Goal: Understand process/instructions: Learn how to perform a task or action

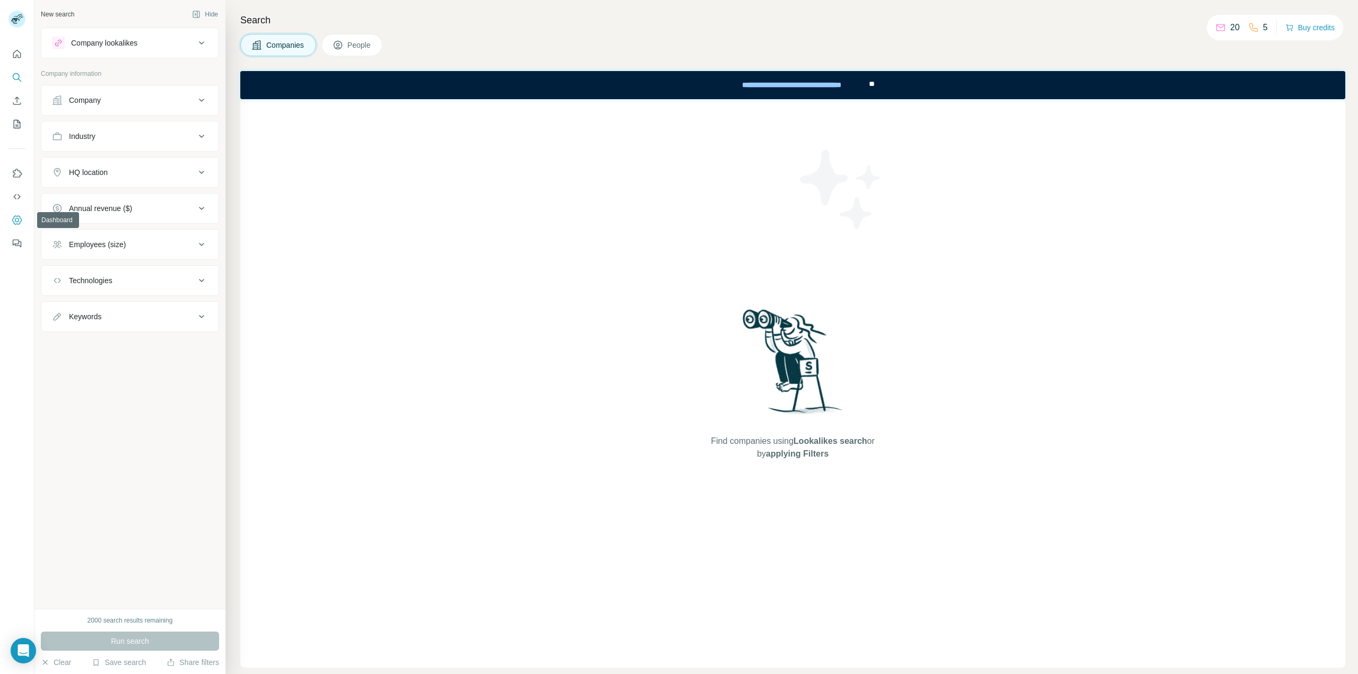
click at [19, 217] on icon "Dashboard" at bounding box center [17, 220] width 11 height 11
click at [21, 171] on icon "Use Surfe on LinkedIn" at bounding box center [17, 173] width 11 height 11
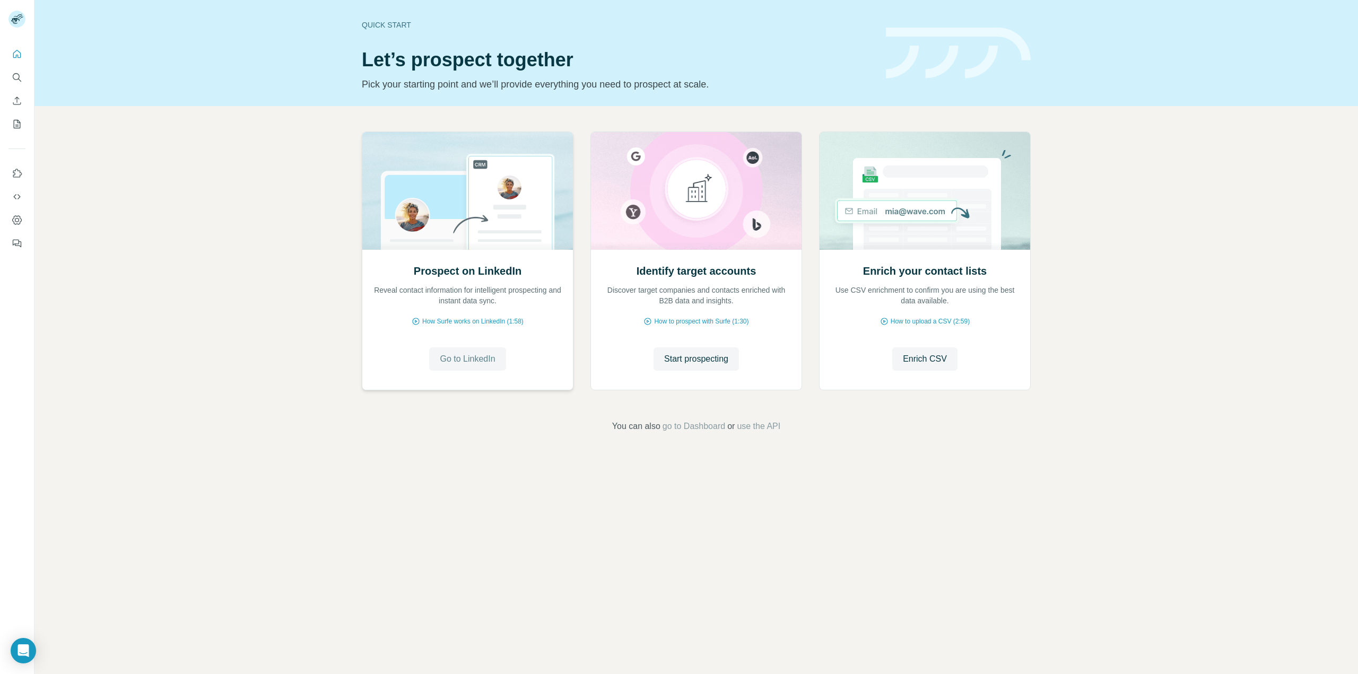
click at [460, 356] on span "Go to LinkedIn" at bounding box center [467, 359] width 55 height 13
